Goal: Information Seeking & Learning: Learn about a topic

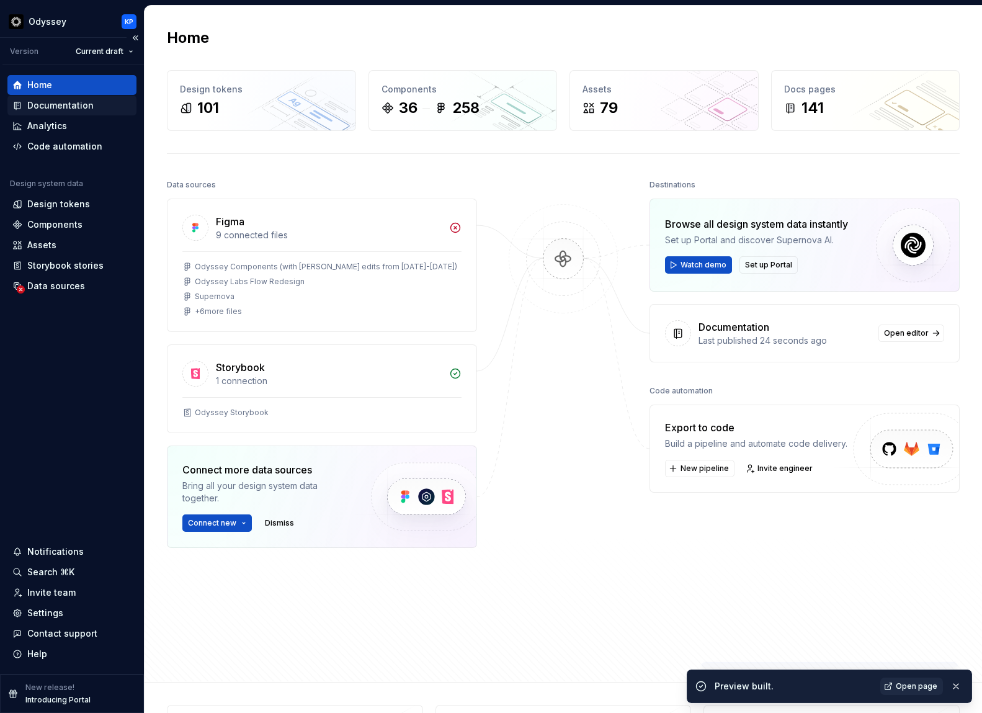
click at [49, 105] on div "Documentation" at bounding box center [60, 105] width 66 height 12
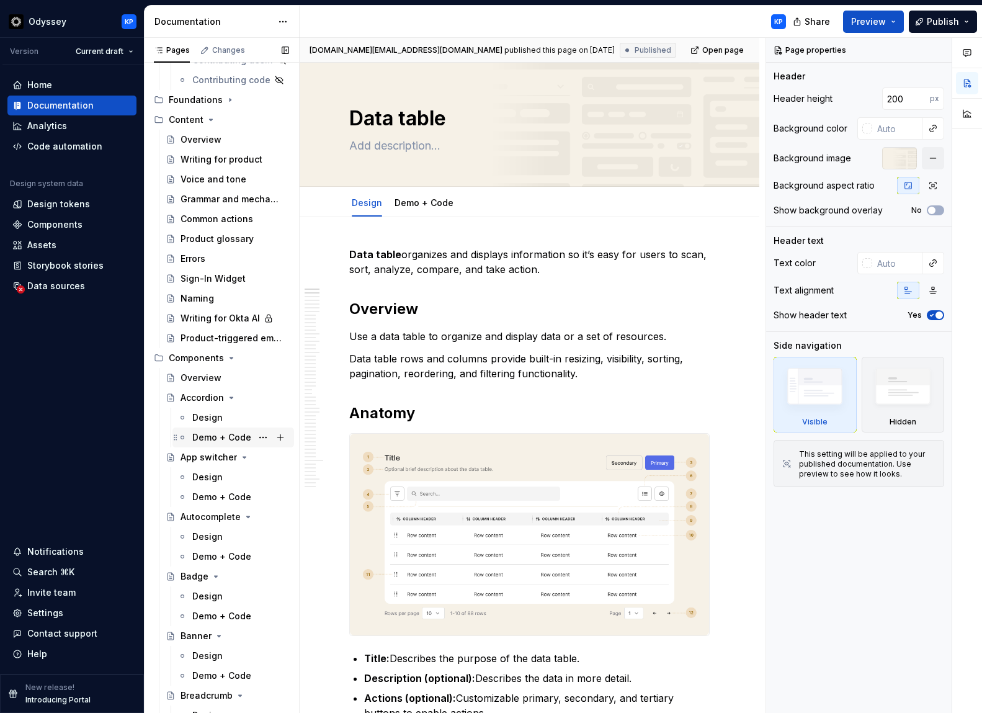
scroll to position [404, 0]
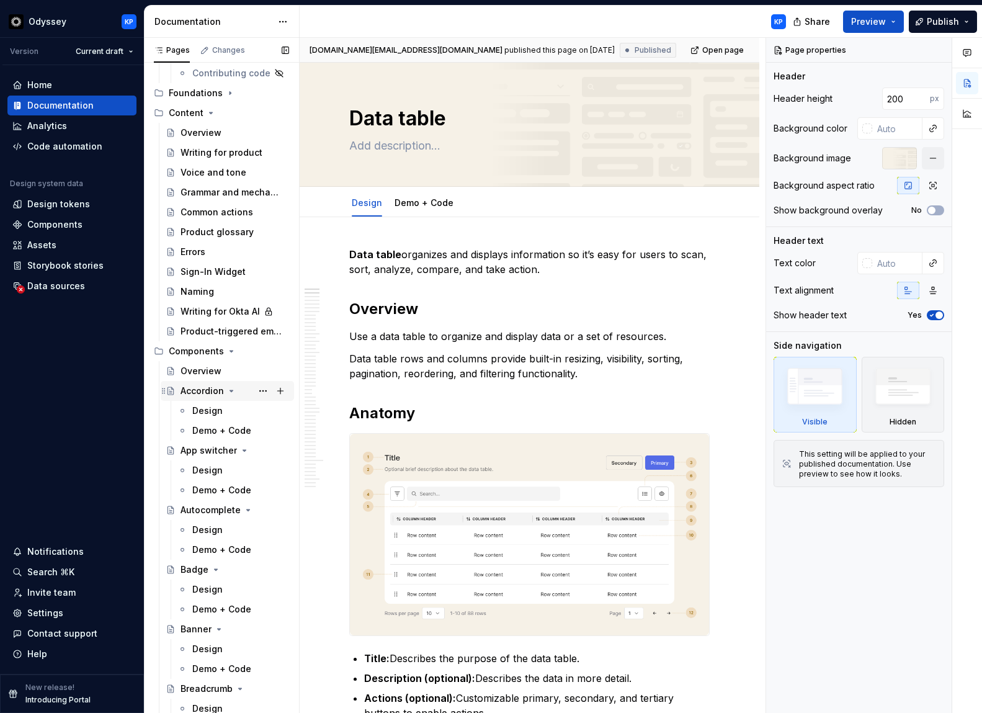
click at [200, 391] on div "Accordion" at bounding box center [202, 391] width 43 height 12
click at [205, 411] on div "Design" at bounding box center [207, 410] width 30 height 12
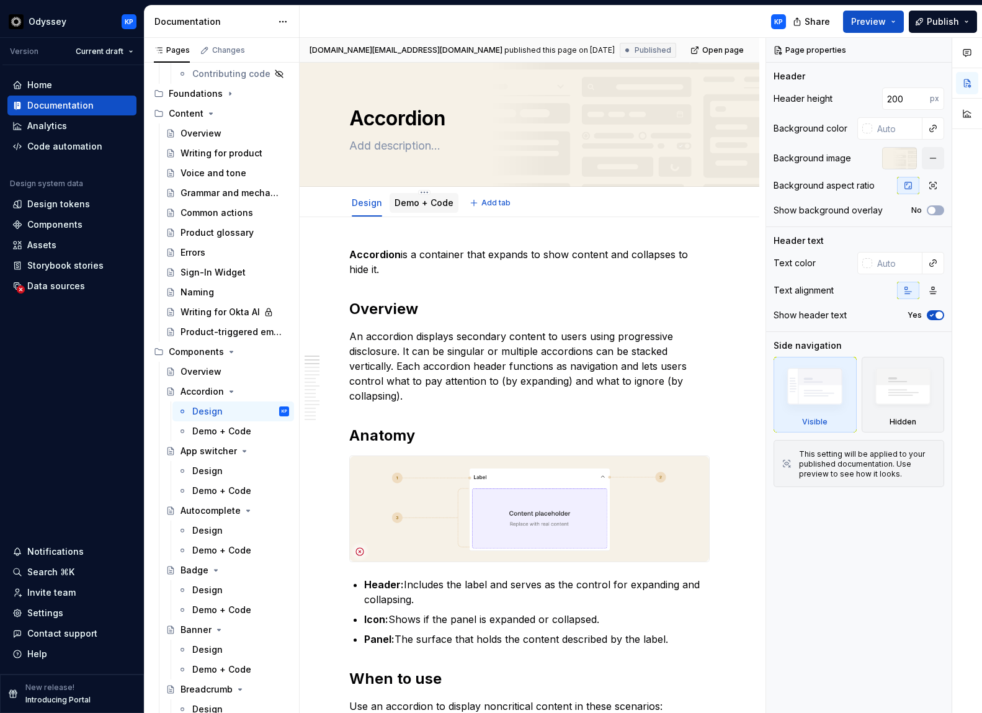
click at [432, 203] on link "Demo + Code" at bounding box center [424, 202] width 59 height 11
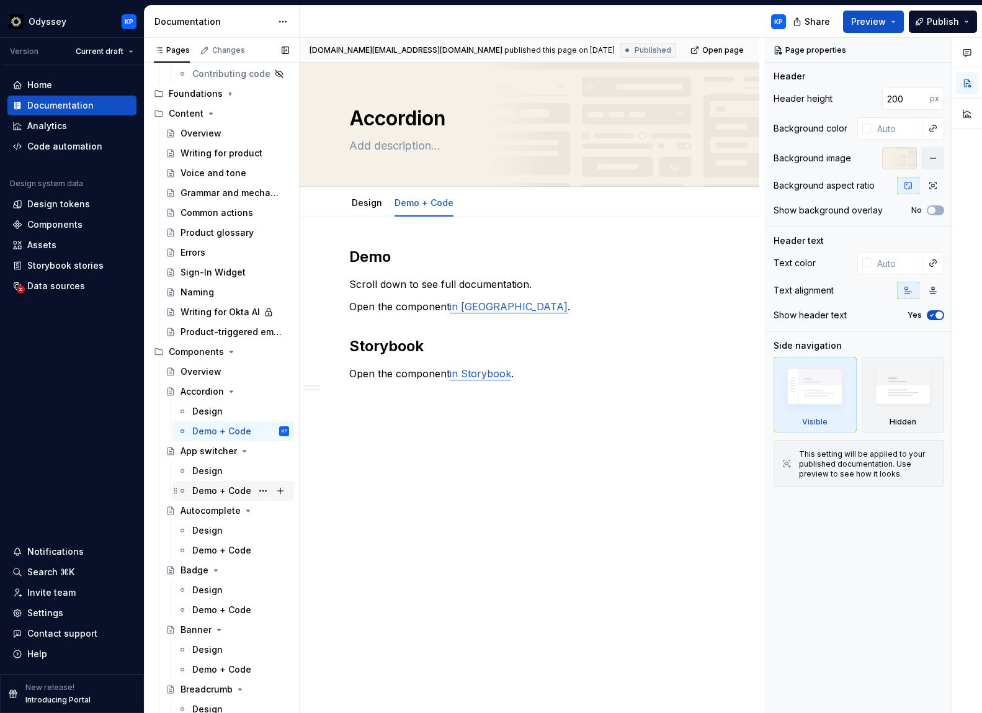
click at [206, 486] on div "Demo + Code" at bounding box center [221, 490] width 59 height 12
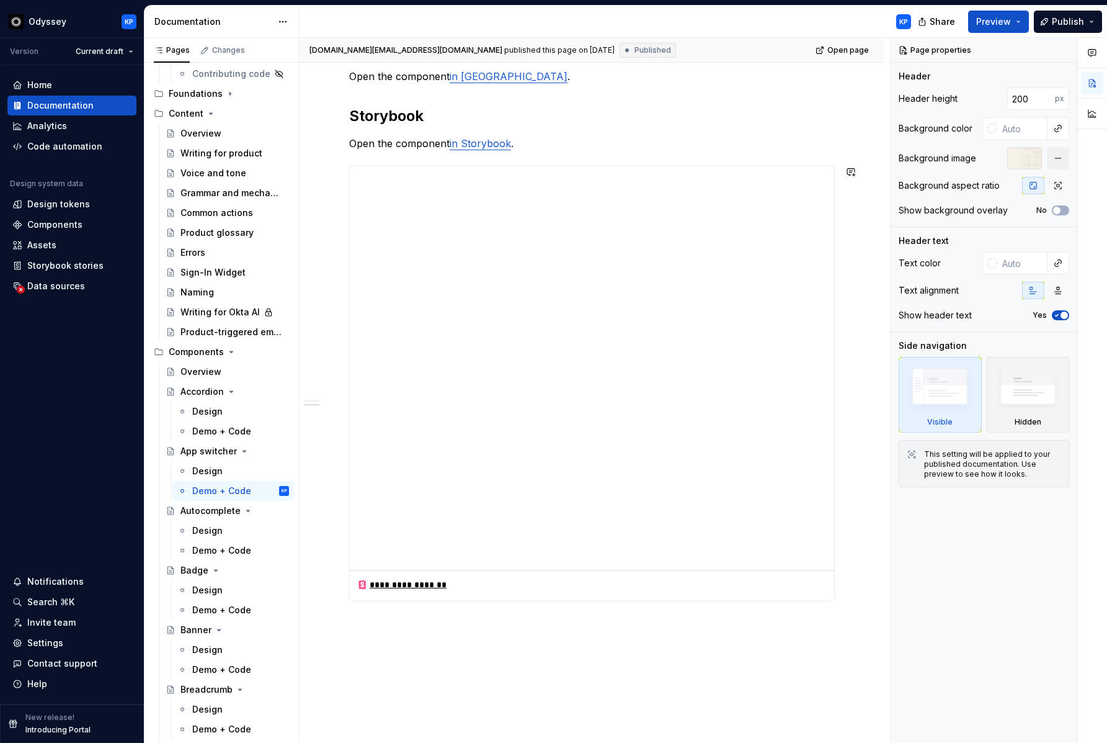
scroll to position [221, 0]
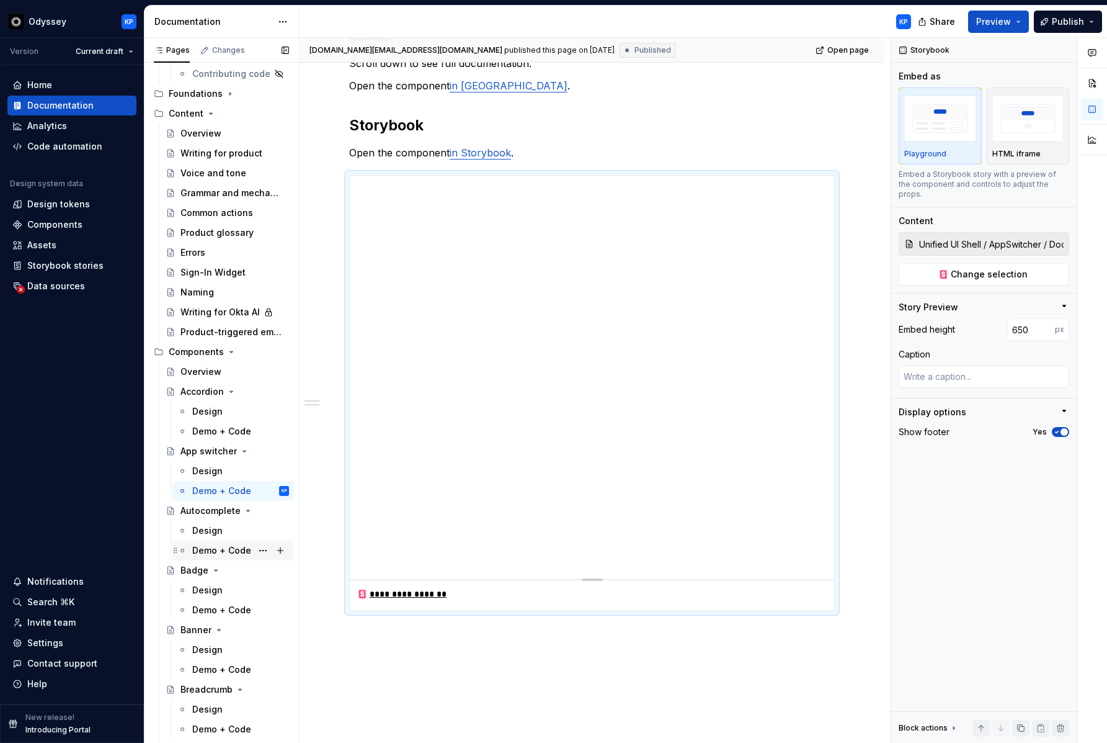
click at [210, 550] on div "Demo + Code" at bounding box center [221, 550] width 59 height 12
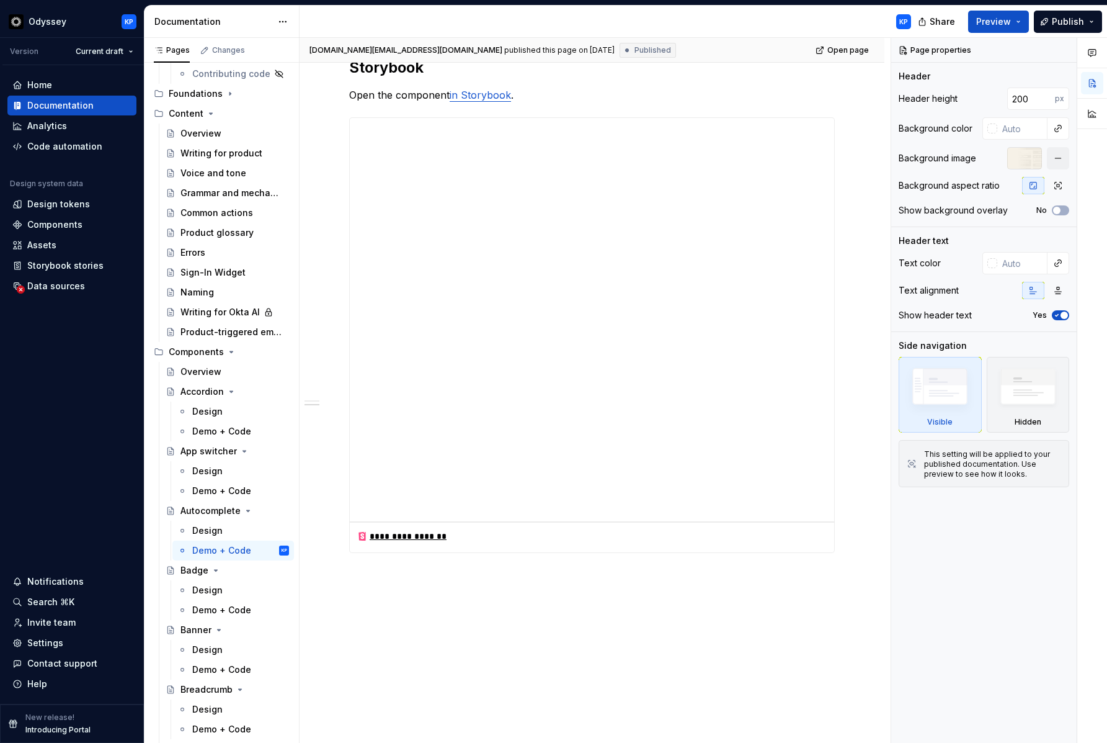
scroll to position [280, 0]
click at [230, 610] on div "Demo + Code" at bounding box center [221, 610] width 59 height 12
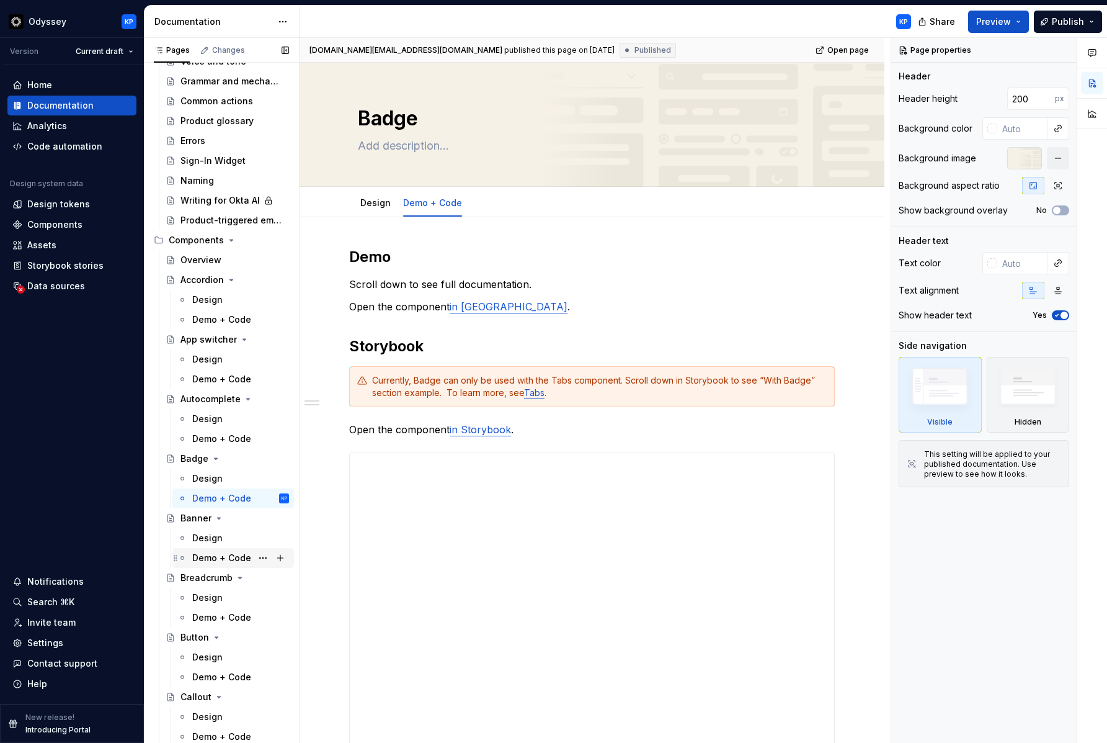
scroll to position [531, 0]
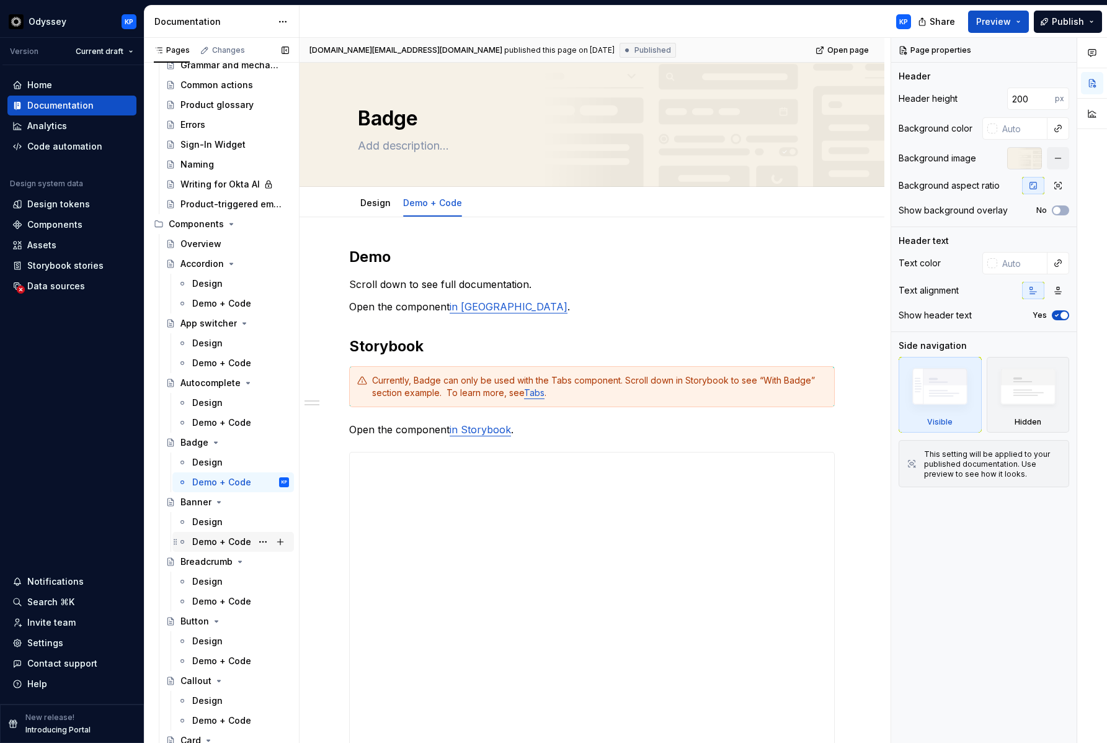
click at [230, 532] on div "Demo + Code" at bounding box center [233, 542] width 122 height 20
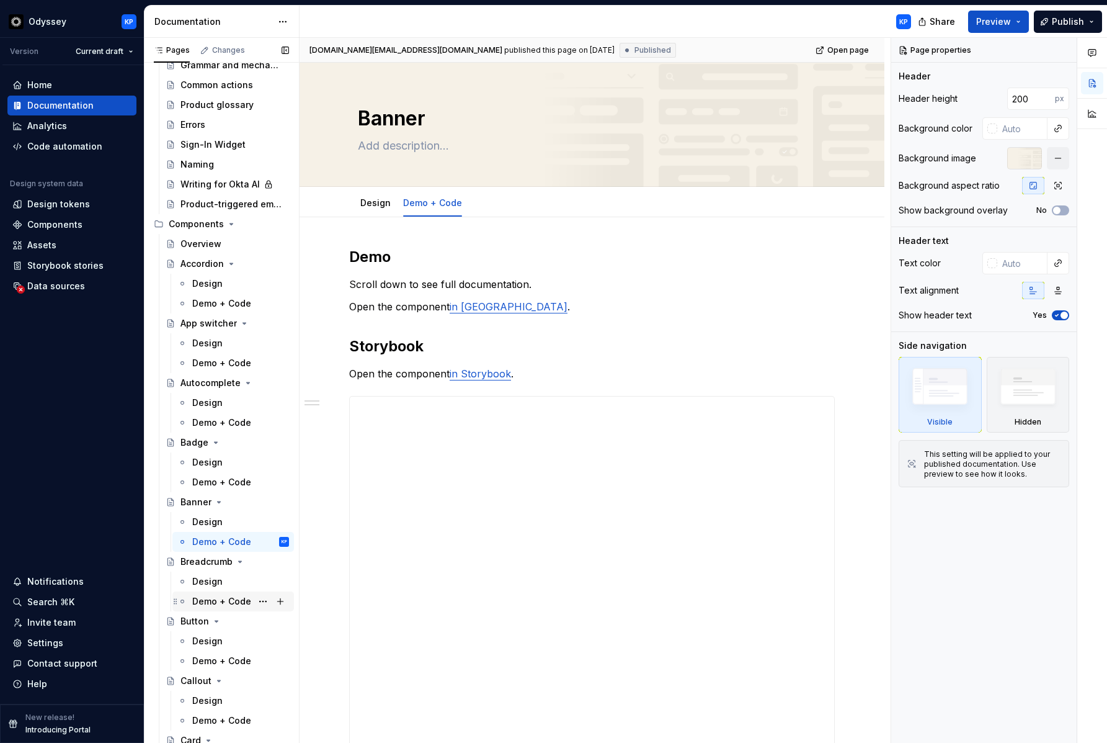
click at [235, 596] on div "Demo + Code" at bounding box center [221, 601] width 59 height 12
click at [218, 583] on div "Design" at bounding box center [207, 581] width 30 height 12
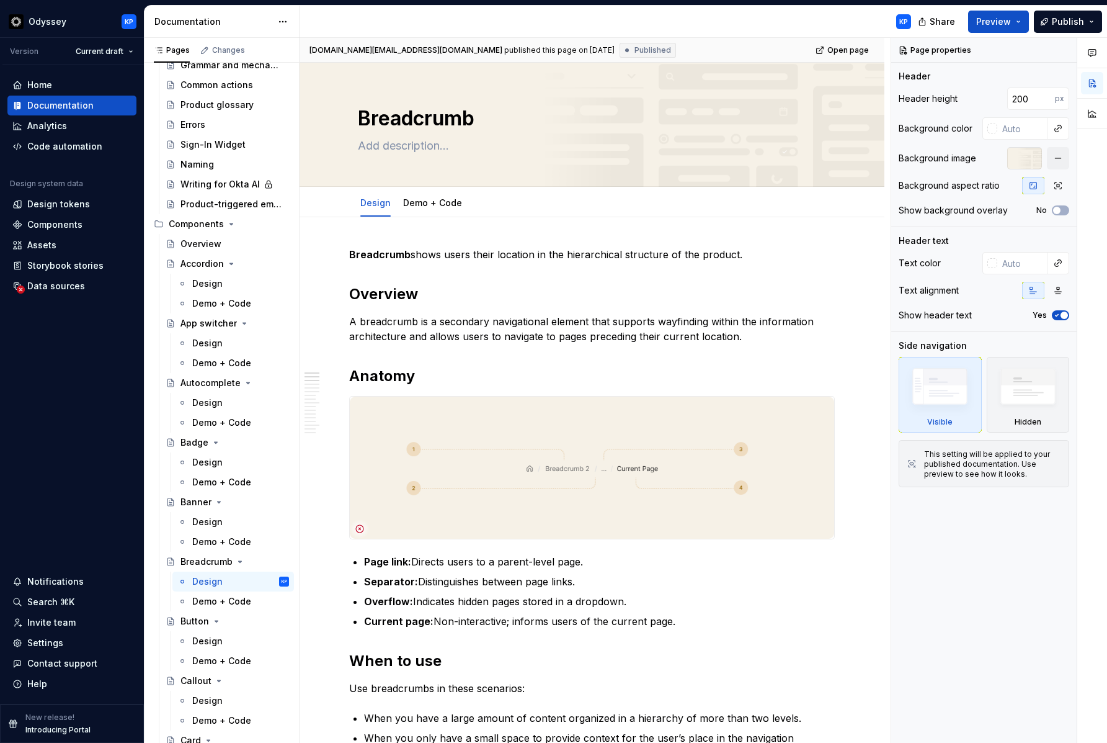
type textarea "*"
